Goal: Task Accomplishment & Management: Use online tool/utility

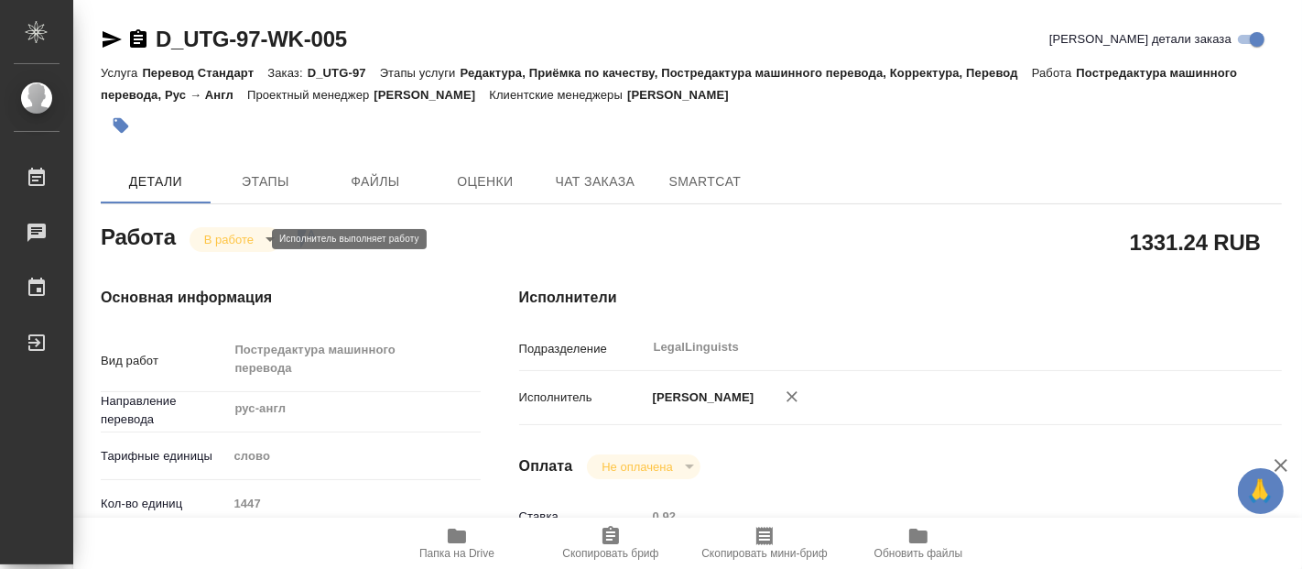
click at [243, 231] on body "🙏 .cls-1 fill:#fff; AWATERA Fadeeva Elena Работы Чаты График Выйти D_UTG-97-WK-…" at bounding box center [651, 284] width 1302 height 569
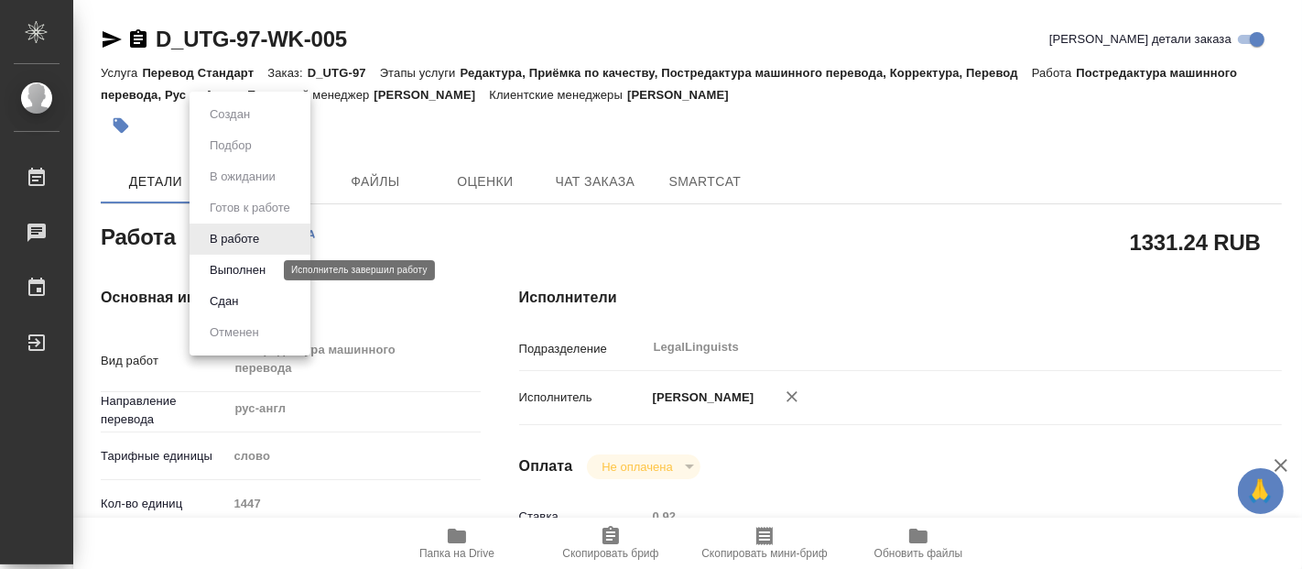
click at [222, 265] on button "Выполнен" at bounding box center [237, 270] width 67 height 20
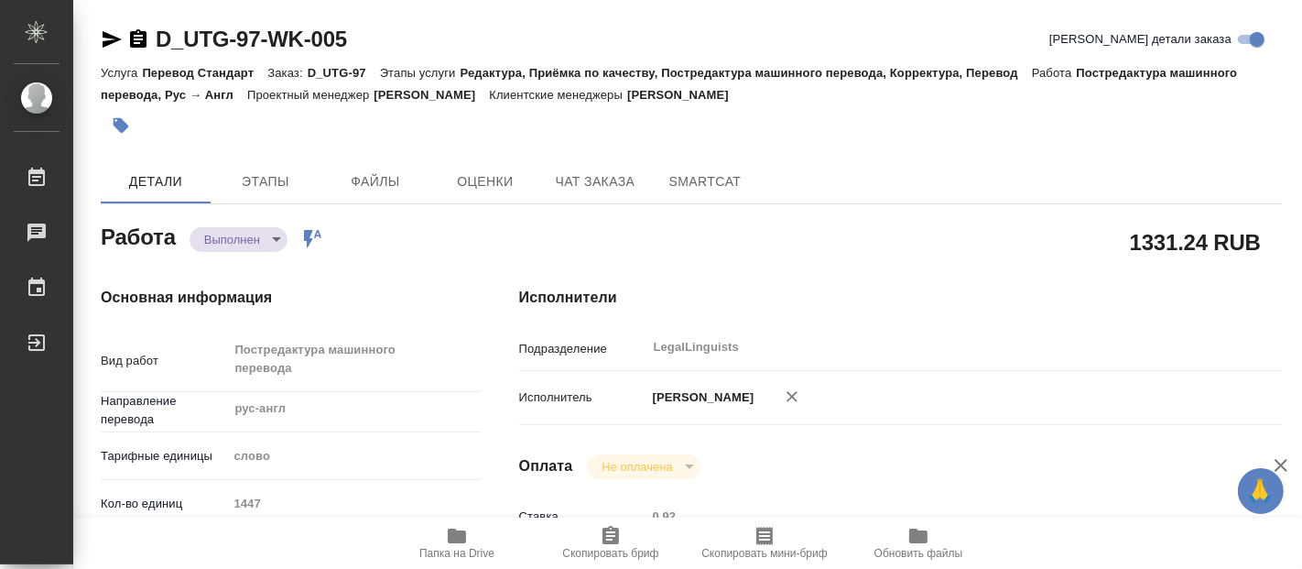
type textarea "x"
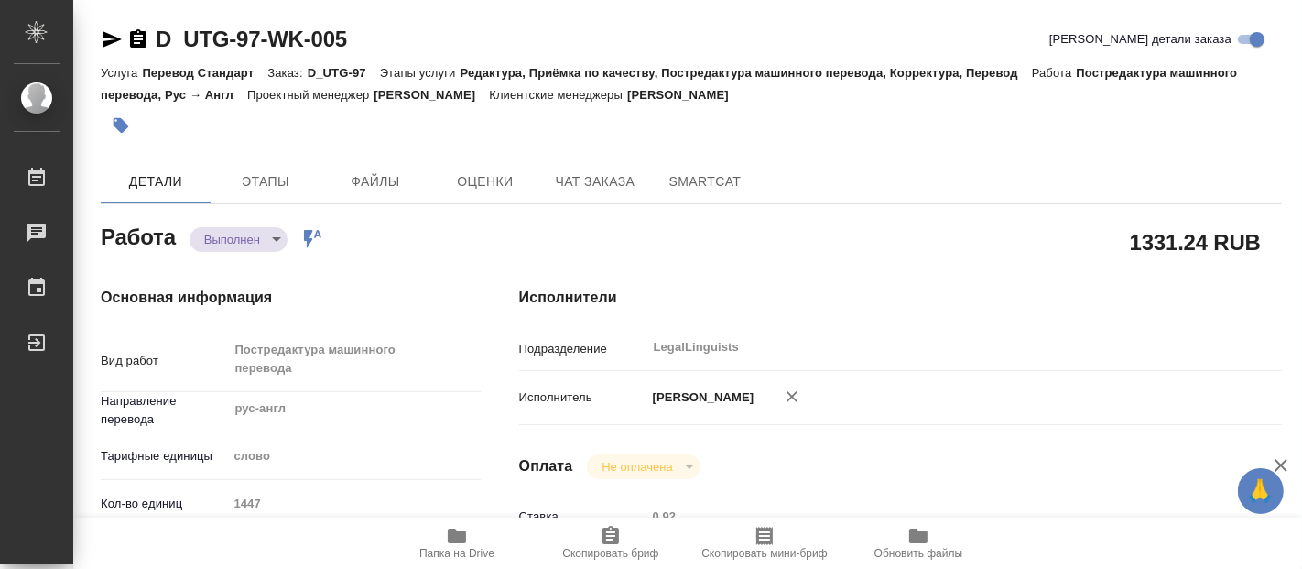
type textarea "x"
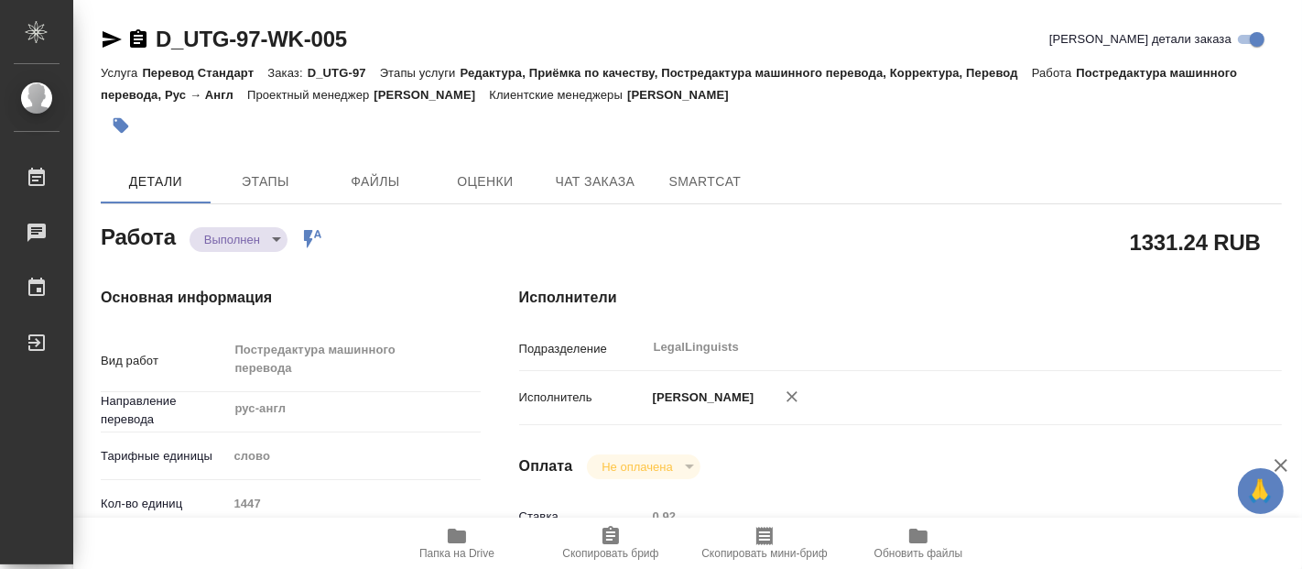
type textarea "x"
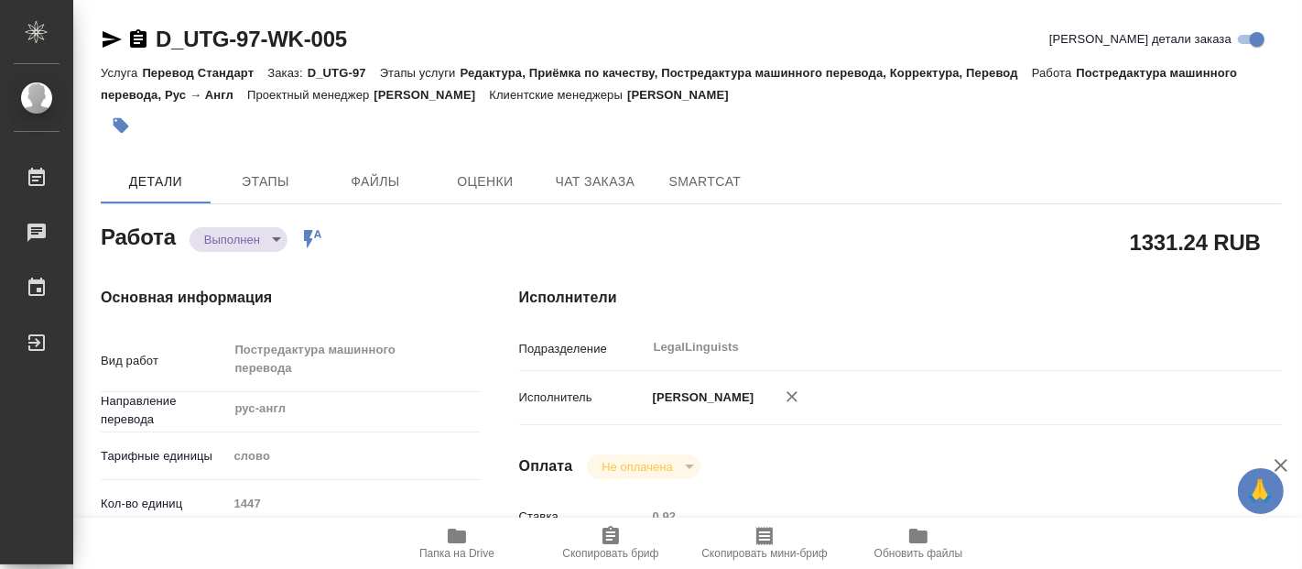
click at [458, 547] on span "Папка на Drive" at bounding box center [456, 553] width 75 height 13
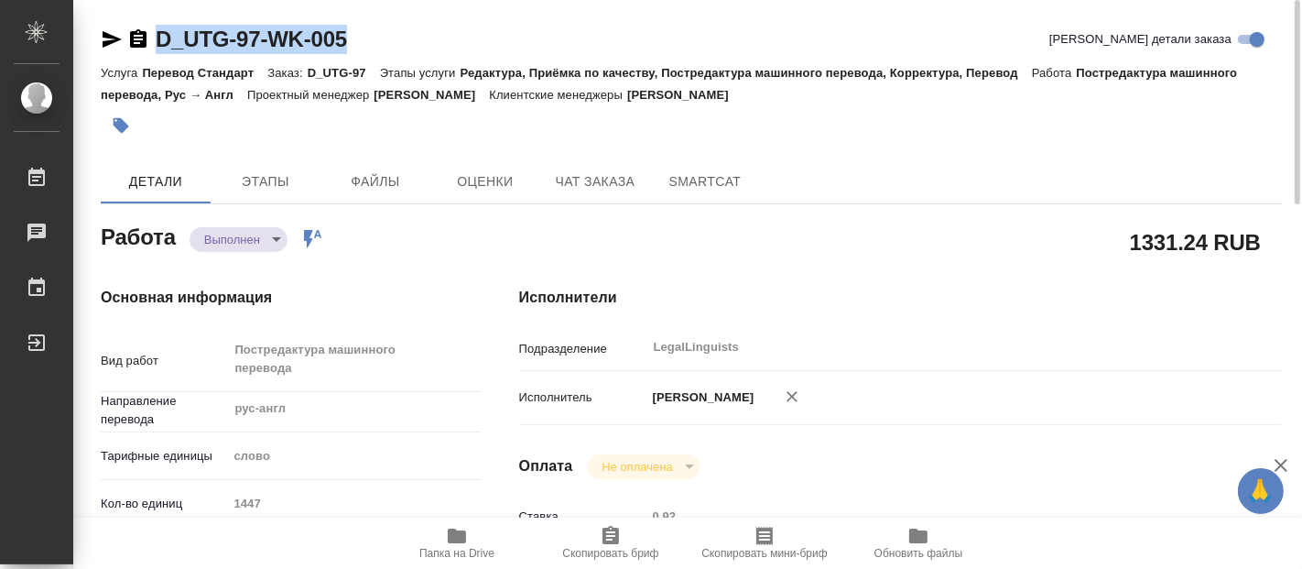
drag, startPoint x: 374, startPoint y: 43, endPoint x: 154, endPoint y: 45, distance: 219.8
click at [154, 45] on div "D_UTG-97-WK-005 Кратко детали заказа" at bounding box center [691, 39] width 1181 height 29
copy link "D_UTG-97-WK-005"
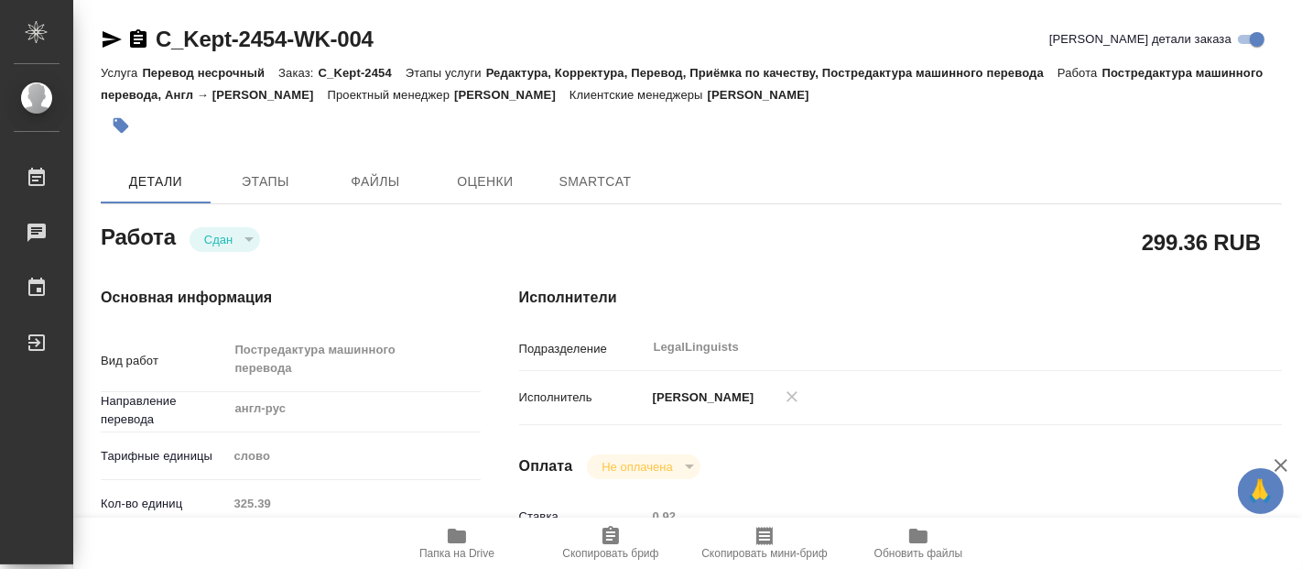
type textarea "x"
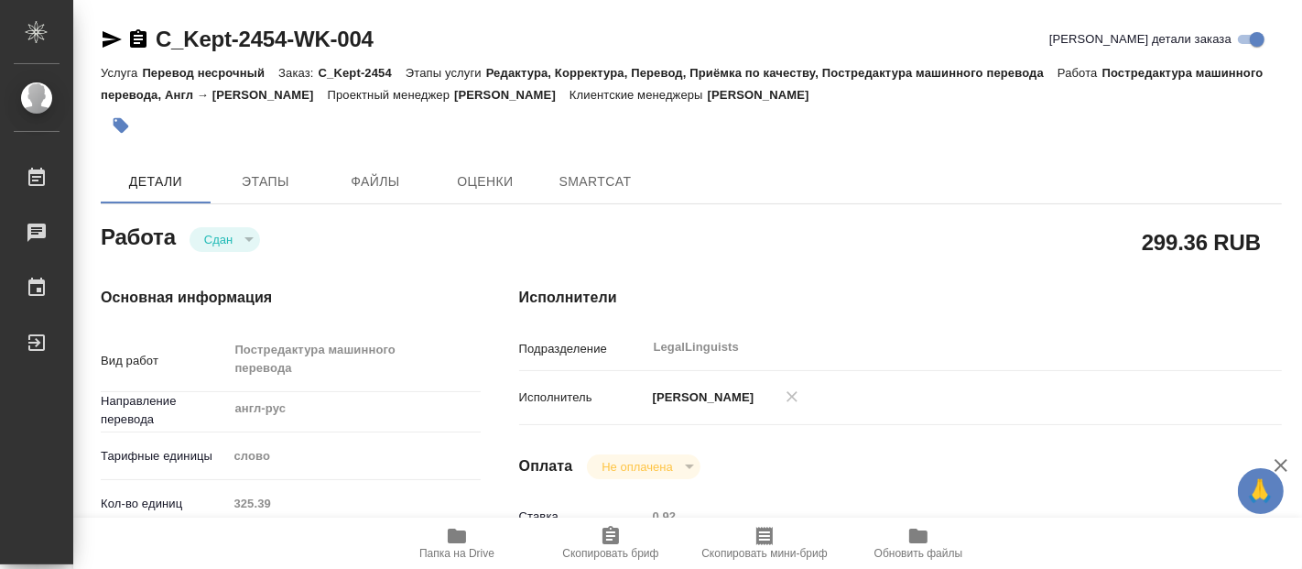
type textarea "x"
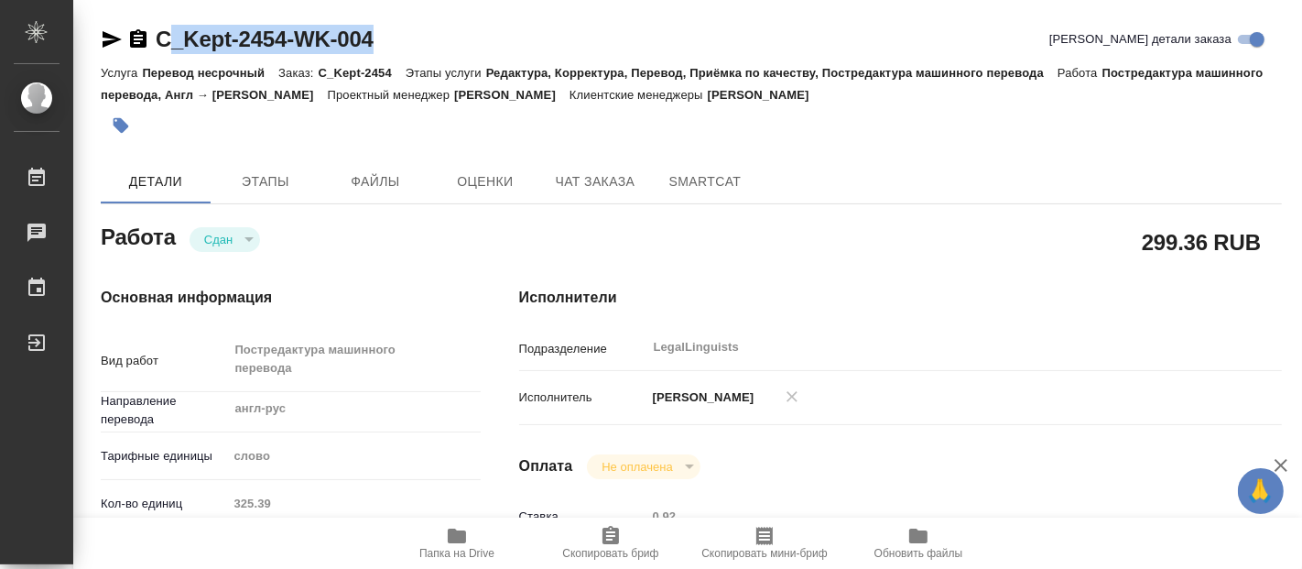
type textarea "x"
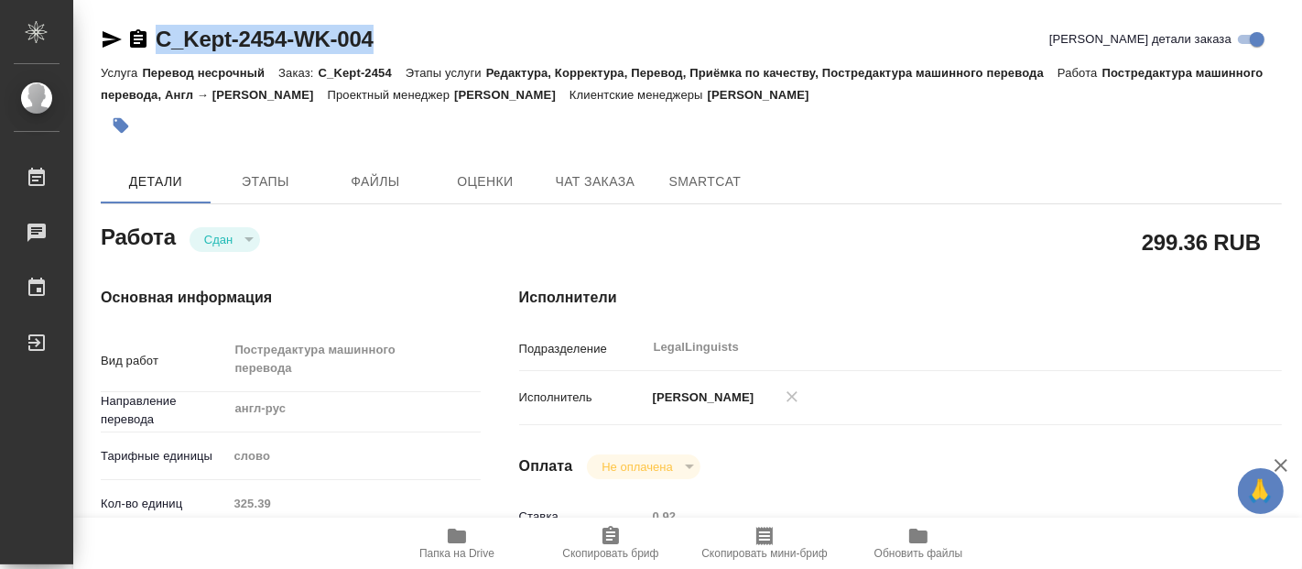
type textarea "x"
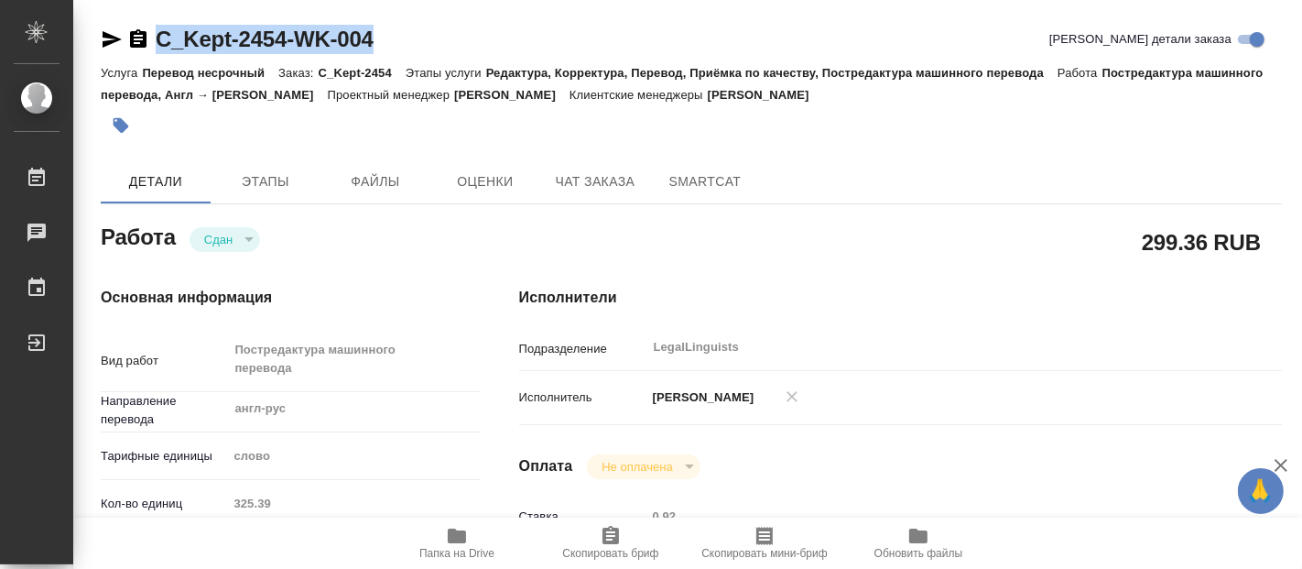
drag, startPoint x: 396, startPoint y: 32, endPoint x: 159, endPoint y: 32, distance: 236.2
click at [159, 32] on div "C_Kept-2454-WK-004 Кратко детали заказа" at bounding box center [691, 39] width 1181 height 29
copy link "C_Kept-2454-WK-004"
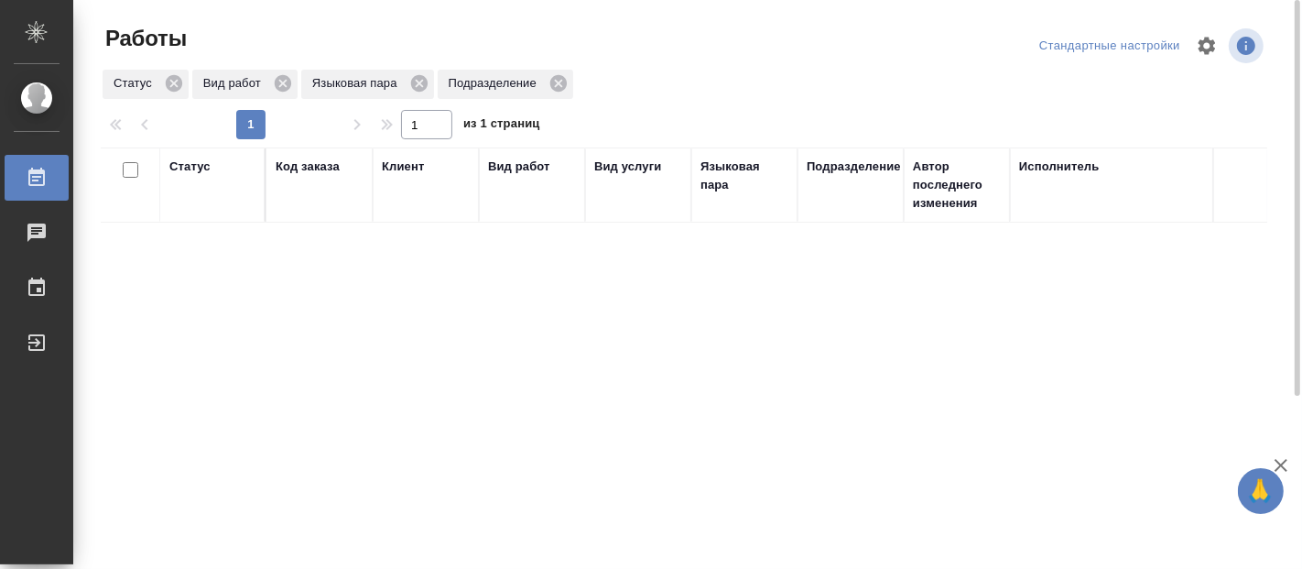
click at [463, 378] on div "Статус Код заказа Клиент Вид работ Вид услуги Языковая пара Подразделение Автор…" at bounding box center [684, 476] width 1167 height 659
